Goal: Information Seeking & Learning: Check status

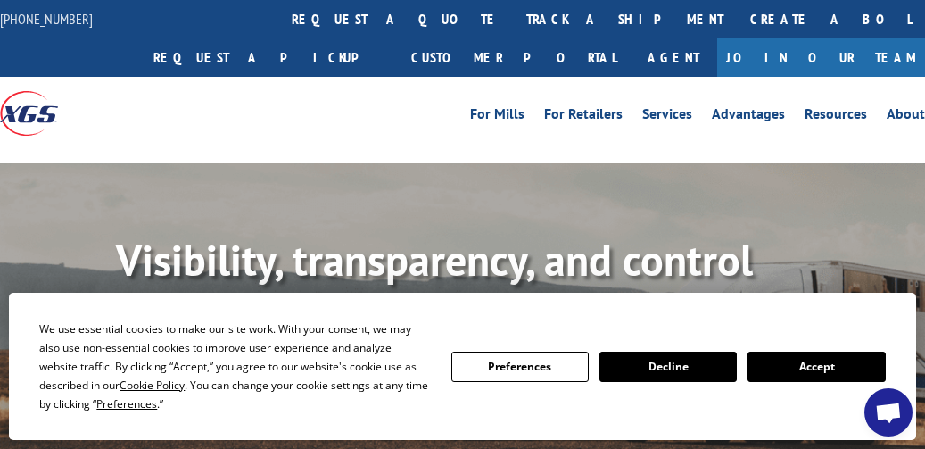
click at [824, 375] on button "Accept" at bounding box center [815, 366] width 137 height 30
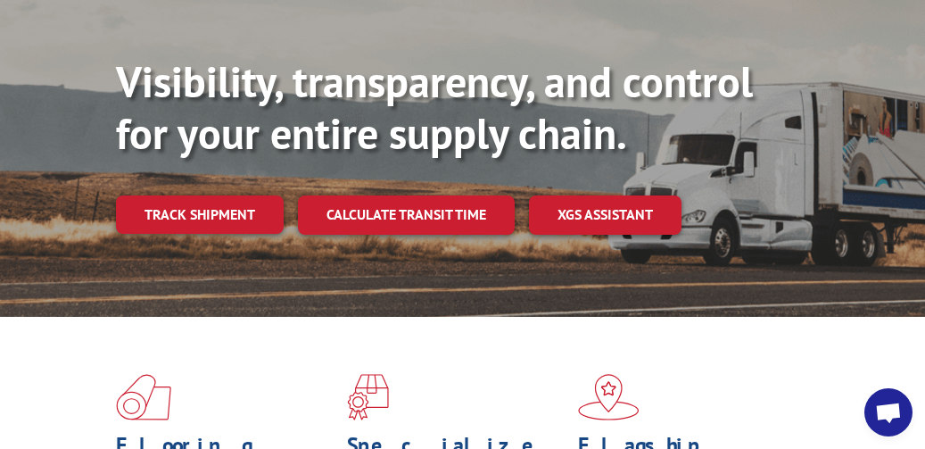
scroll to position [268, 0]
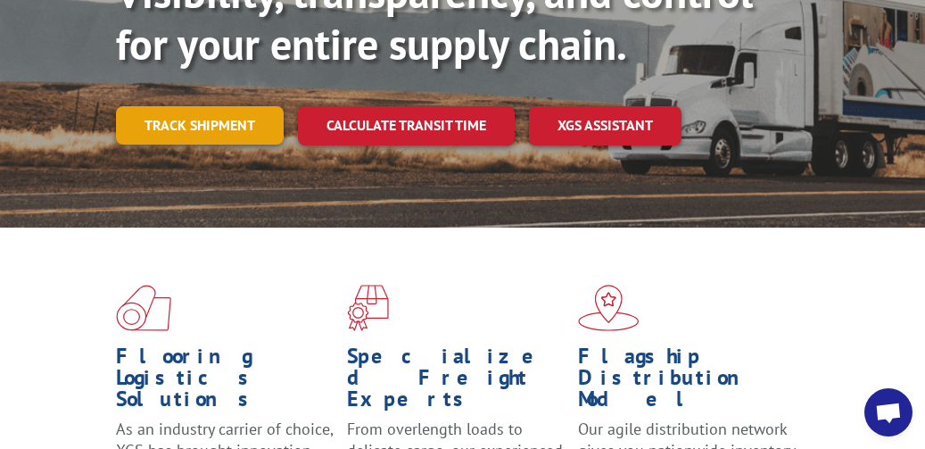
click at [239, 128] on link "Track shipment" at bounding box center [200, 124] width 168 height 37
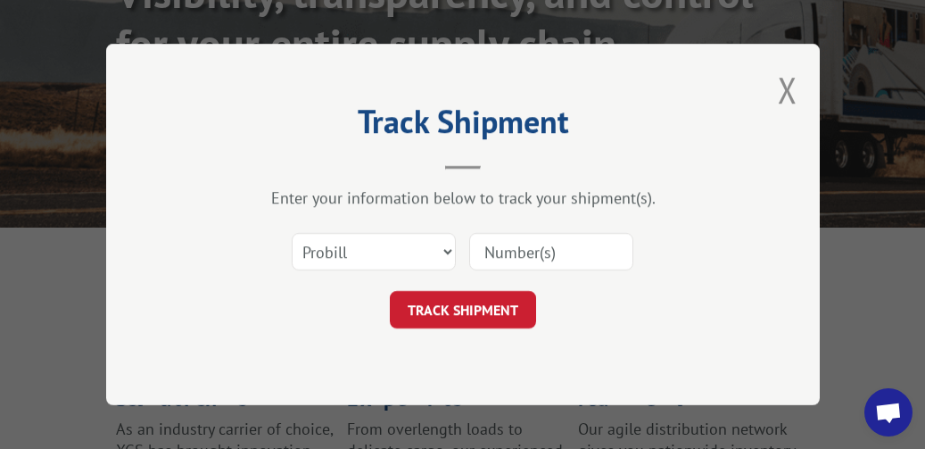
click at [540, 246] on input at bounding box center [551, 251] width 164 height 37
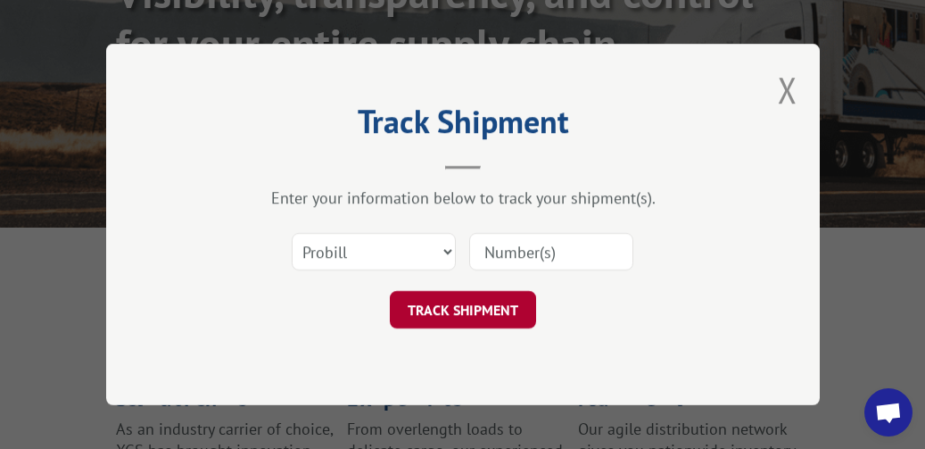
paste input "FR40243834"
type input "FR40243834"
drag, startPoint x: 491, startPoint y: 302, endPoint x: 533, endPoint y: 298, distance: 42.1
click at [493, 303] on button "TRACK SHIPMENT" at bounding box center [463, 309] width 146 height 37
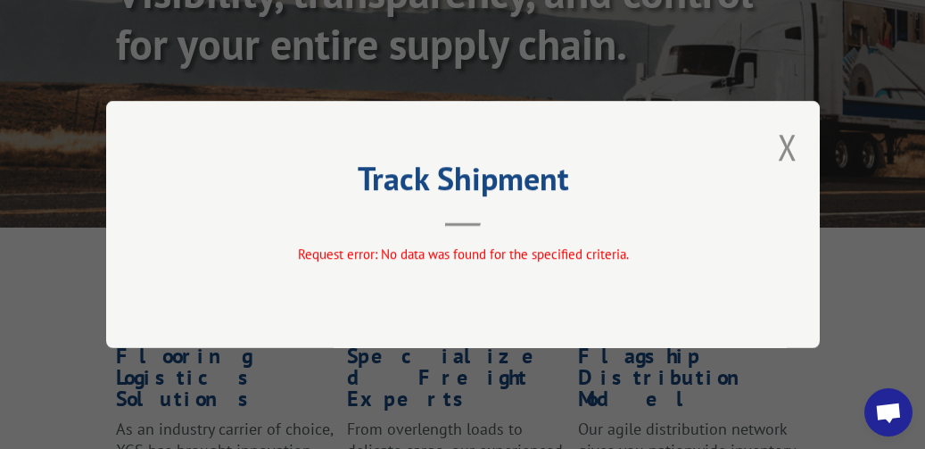
click at [774, 150] on div "Track Shipment Request error: No data was found for the specified criteria." at bounding box center [462, 224] width 713 height 247
click at [812, 145] on div "Track Shipment Request error: No data was found for the specified criteria." at bounding box center [462, 224] width 713 height 247
click at [791, 142] on button "Close modal" at bounding box center [788, 146] width 20 height 47
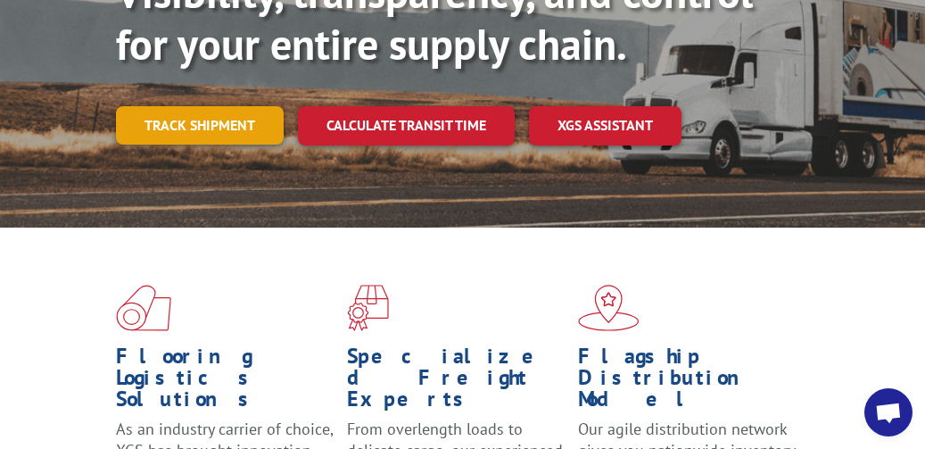
click at [211, 136] on link "Track shipment" at bounding box center [200, 124] width 168 height 37
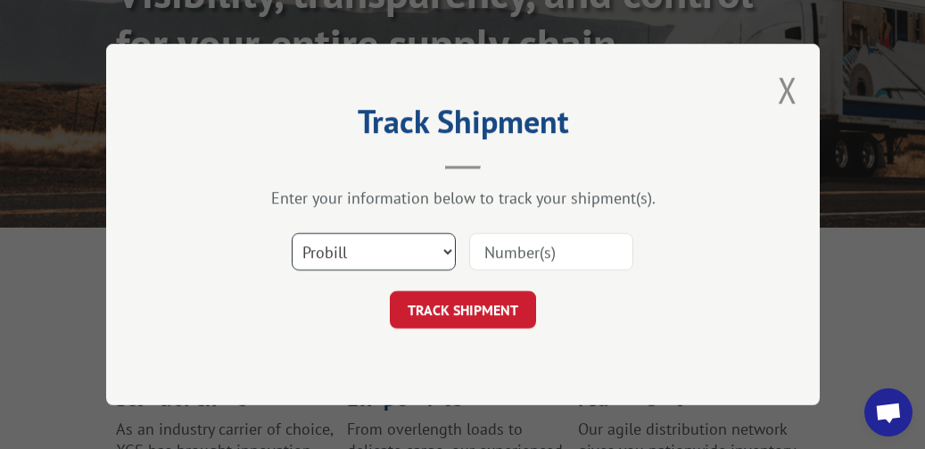
click at [421, 251] on select "Select category... Probill BOL PO" at bounding box center [374, 251] width 164 height 37
select select "po"
click at [292, 233] on select "Select category... Probill BOL PO" at bounding box center [374, 251] width 164 height 37
drag, startPoint x: 355, startPoint y: 239, endPoint x: 383, endPoint y: 239, distance: 27.6
click at [357, 239] on select "Select category... Probill BOL PO" at bounding box center [374, 251] width 164 height 37
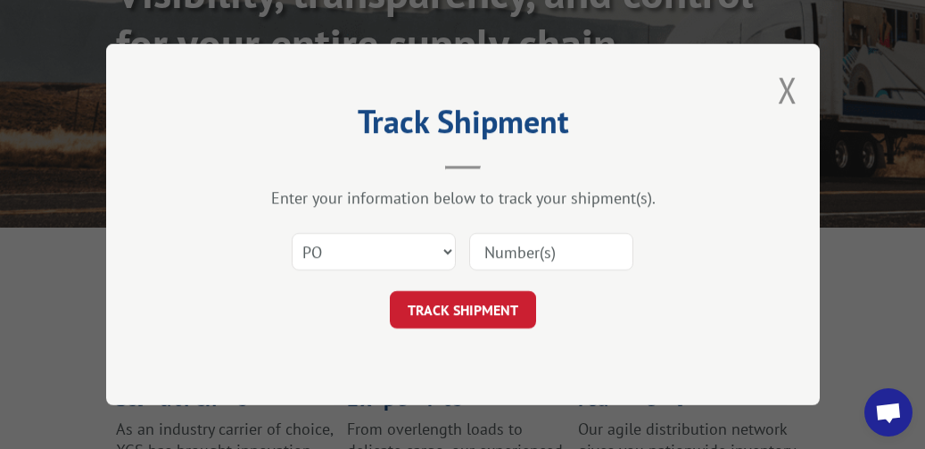
click at [586, 252] on input at bounding box center [551, 251] width 164 height 37
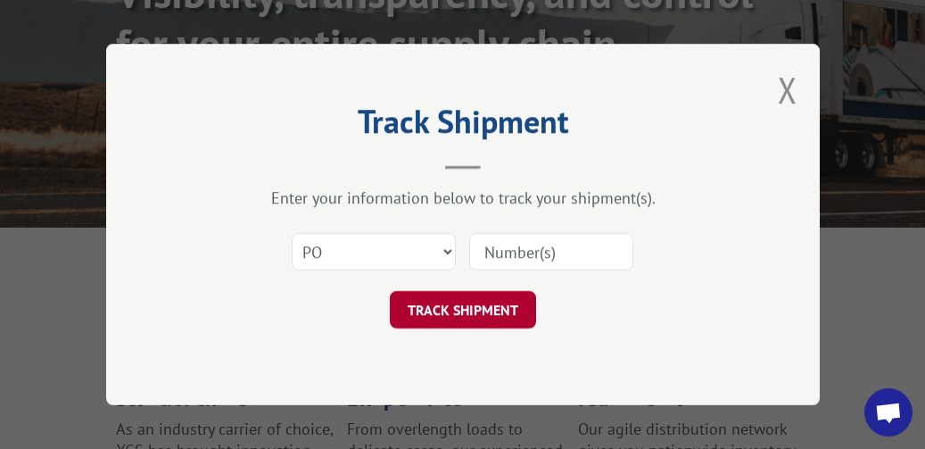
paste input "57551319"
type input "57551319"
click at [477, 306] on button "TRACK SHIPMENT" at bounding box center [463, 309] width 146 height 37
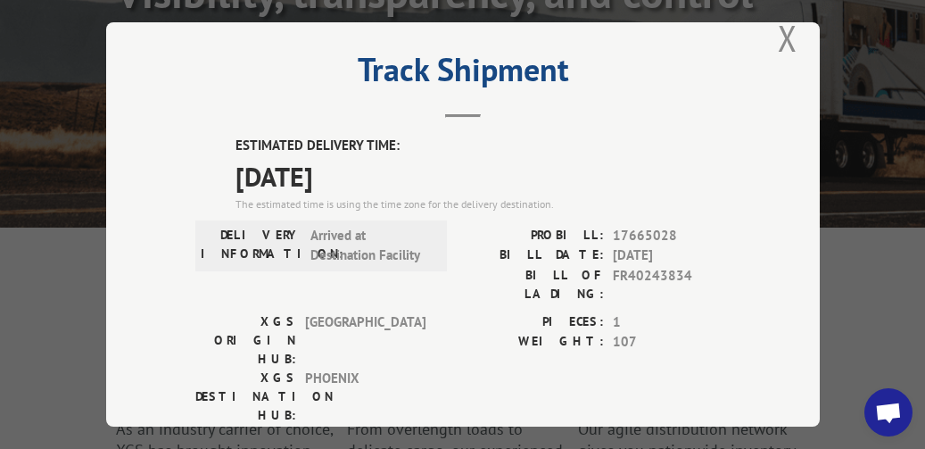
scroll to position [0, 0]
